Goal: Task Accomplishment & Management: Manage account settings

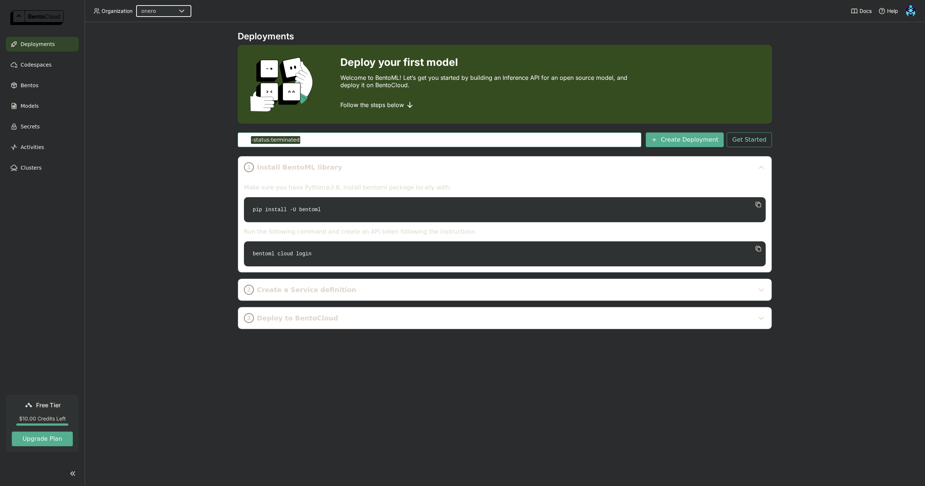
click at [53, 16] on img at bounding box center [36, 17] width 53 height 15
click at [181, 107] on div "Deployments Deploy your first model Welcome to BentoML! Let’s get you started b…" at bounding box center [505, 254] width 840 height 464
click at [912, 13] on img at bounding box center [910, 11] width 11 height 11
click at [903, 50] on span "API Tokens" at bounding box center [900, 49] width 26 height 7
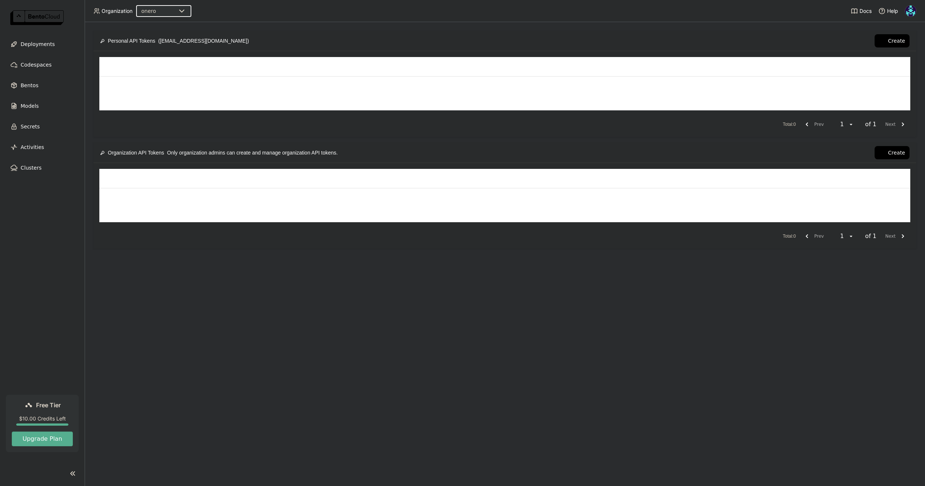
click at [636, 109] on div "No Data" at bounding box center [505, 93] width 810 height 33
click at [893, 40] on button "Create" at bounding box center [892, 40] width 35 height 13
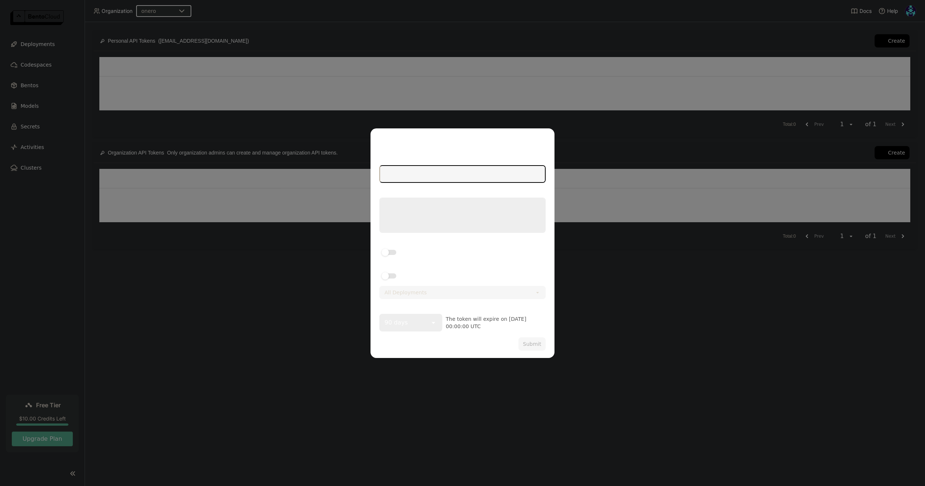
click at [424, 175] on input "dialog" at bounding box center [462, 174] width 165 height 16
type input "onero-"
click at [546, 137] on icon "Close" at bounding box center [545, 137] width 3 height 3
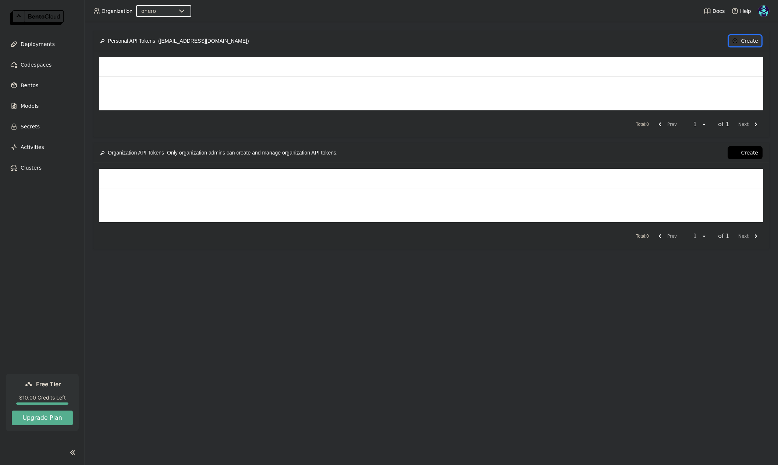
click at [746, 42] on button "Create" at bounding box center [745, 40] width 35 height 13
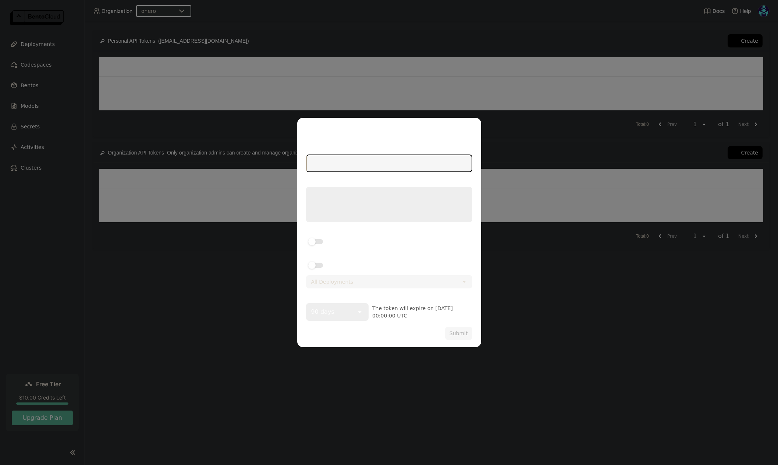
click at [349, 158] on input "dialog" at bounding box center [389, 163] width 165 height 16
click at [353, 164] on input "dialog" at bounding box center [389, 163] width 165 height 16
click at [348, 315] on div "90 days" at bounding box center [332, 312] width 50 height 16
type input "onero-beta"
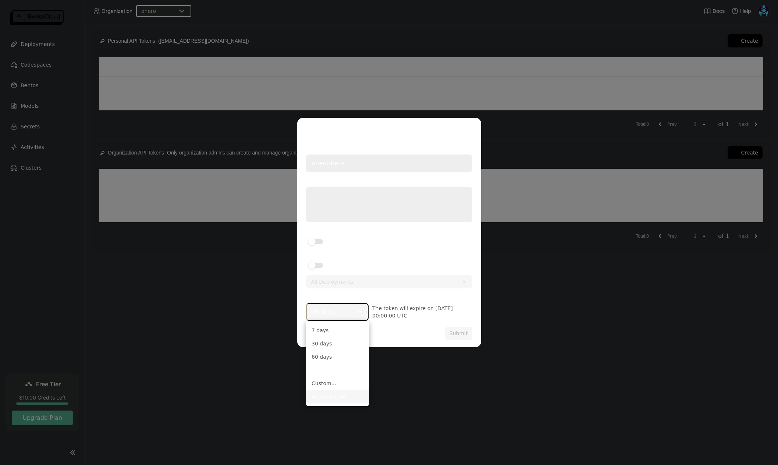
click at [333, 396] on div "No expiration" at bounding box center [338, 396] width 52 height 7
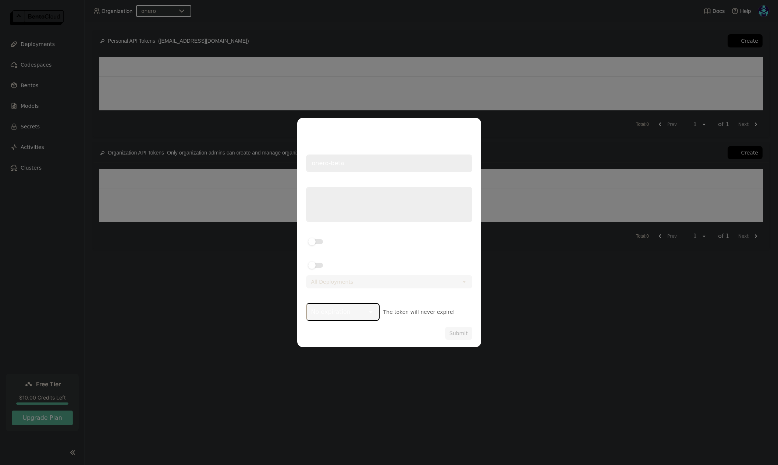
click at [376, 198] on textarea "dialog" at bounding box center [389, 205] width 165 height 34
click at [368, 207] on textarea "dialog" at bounding box center [389, 205] width 165 height 34
click at [319, 241] on div "dialog" at bounding box center [315, 241] width 15 height 5
type textarea "API token for onero beta"
click at [306, 237] on input "dialog" at bounding box center [306, 237] width 0 height 0
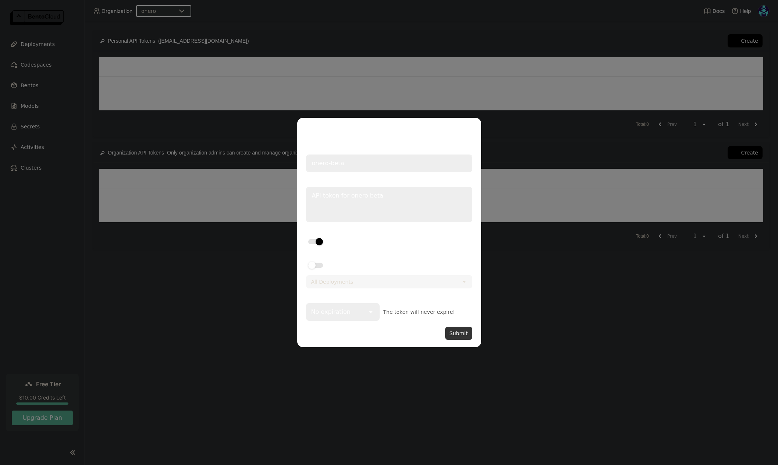
click at [457, 336] on button "Submit" at bounding box center [458, 333] width 27 height 13
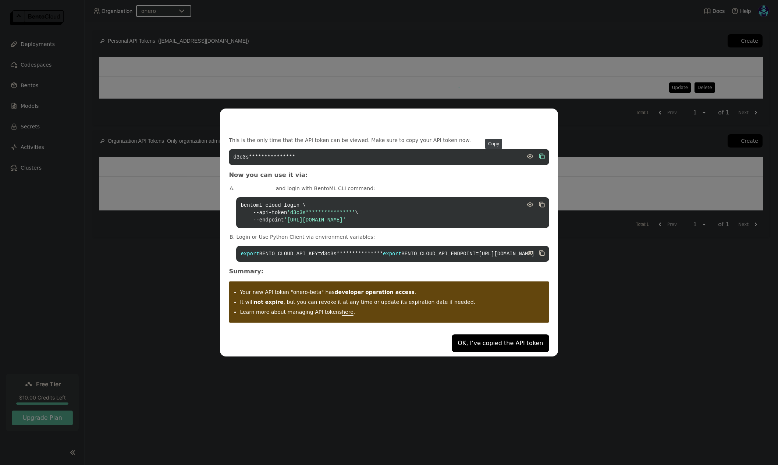
click at [541, 155] on icon "dialog" at bounding box center [543, 157] width 4 height 4
click at [344, 251] on code "**********" at bounding box center [392, 254] width 313 height 16
click at [541, 252] on icon "dialog" at bounding box center [543, 254] width 4 height 4
click at [541, 203] on icon "dialog" at bounding box center [543, 205] width 4 height 4
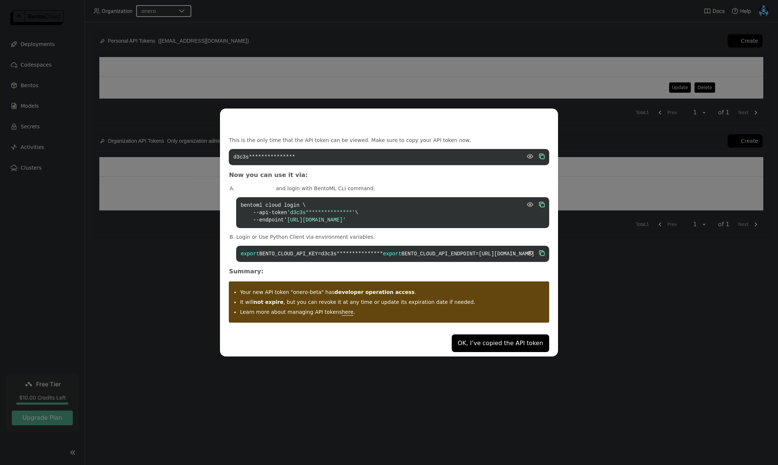
click at [539, 202] on icon "dialog" at bounding box center [541, 204] width 4 height 4
click at [454, 346] on button "OK, I’ve copied the API token" at bounding box center [500, 343] width 97 height 18
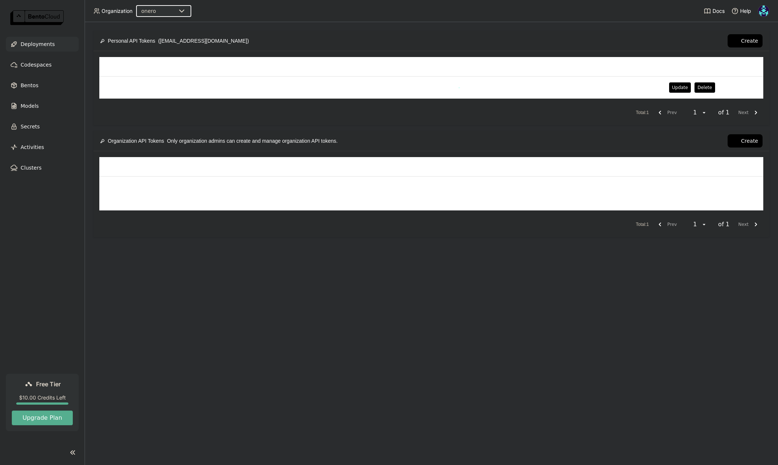
click at [33, 44] on span "Deployments" at bounding box center [38, 44] width 34 height 9
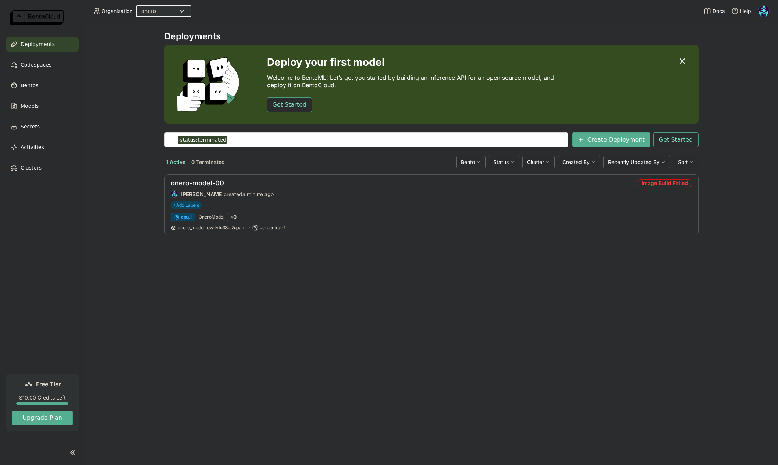
click at [737, 230] on div "Deployments Deploy your first model Welcome to BentoML! Let’s get you started b…" at bounding box center [432, 243] width 694 height 443
click at [665, 184] on div "Image Build Failed" at bounding box center [664, 183] width 55 height 8
click at [215, 185] on link "onero-model-00" at bounding box center [197, 183] width 53 height 8
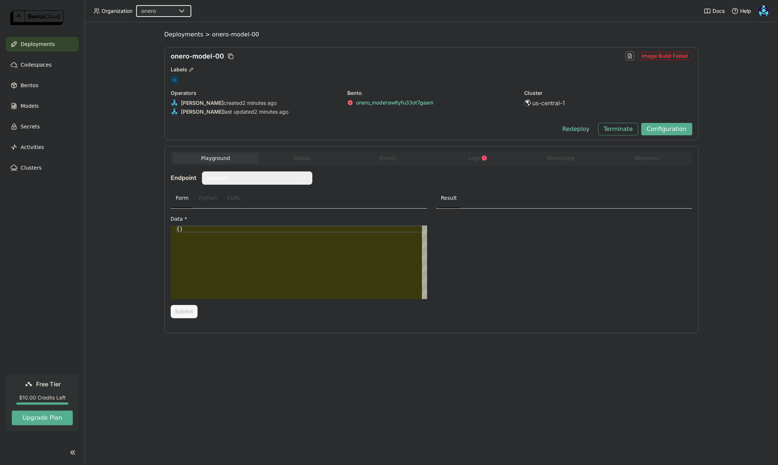
click at [397, 103] on link "onero_model : ewltyfu33ot7gaam" at bounding box center [394, 102] width 77 height 7
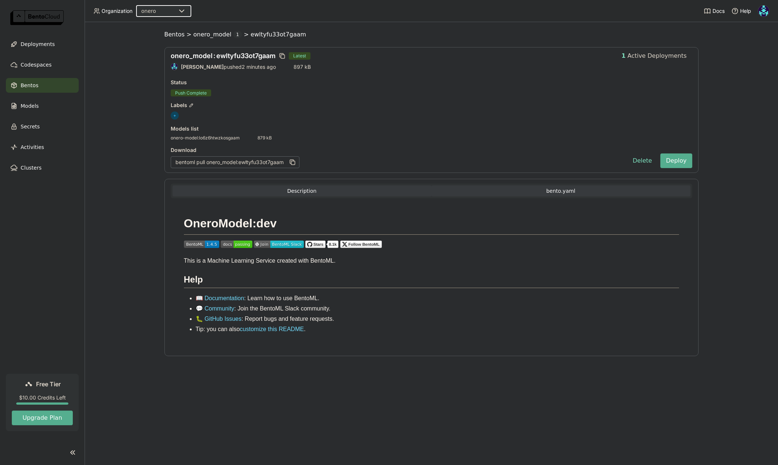
click at [548, 190] on button "bento.yaml" at bounding box center [561, 190] width 259 height 11
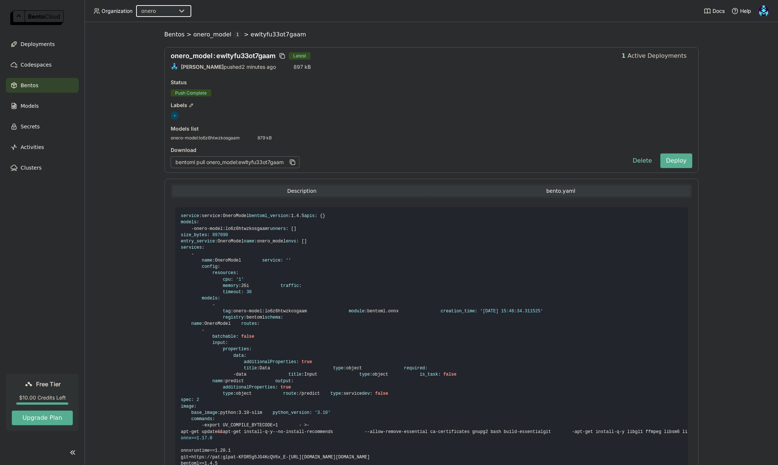
click at [296, 192] on button "Description" at bounding box center [302, 190] width 259 height 11
